Goal: Information Seeking & Learning: Find specific fact

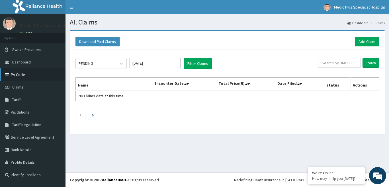
click at [17, 70] on link "PA Code" at bounding box center [32, 74] width 65 height 13
click at [22, 75] on link "PA Code" at bounding box center [32, 74] width 65 height 13
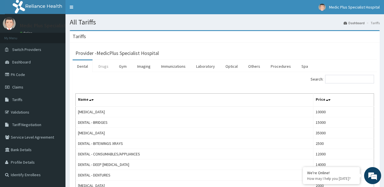
click at [108, 66] on link "Drugs" at bounding box center [103, 66] width 19 height 12
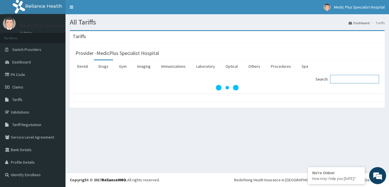
click at [351, 80] on input "Search:" at bounding box center [354, 79] width 49 height 9
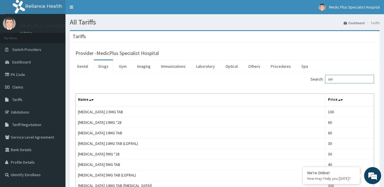
type input "A"
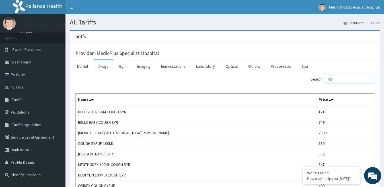
type input "C"
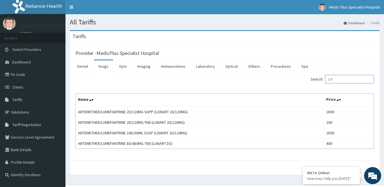
type input "L"
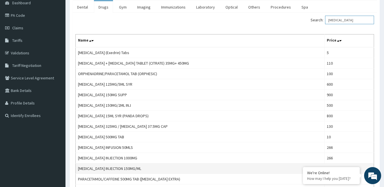
scroll to position [85, 0]
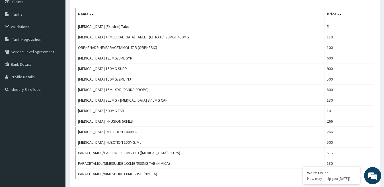
type input "PARACETAMOL"
